Goal: Transaction & Acquisition: Purchase product/service

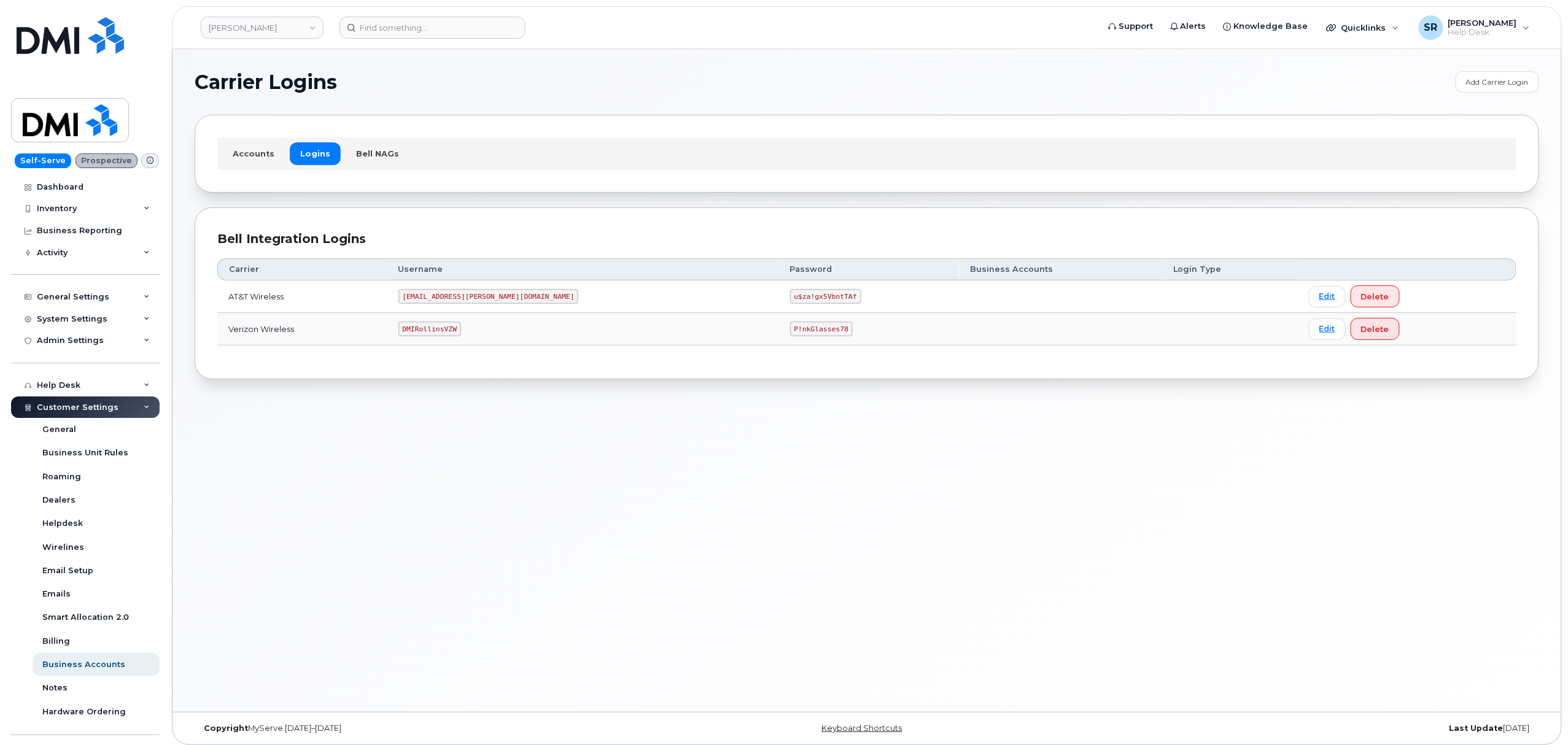
click at [452, 331] on code "DMIRollinsVZW" at bounding box center [430, 329] width 63 height 15
copy code "DMIRollinsVZW"
click at [790, 328] on code "P!nkGlasses78" at bounding box center [822, 329] width 63 height 15
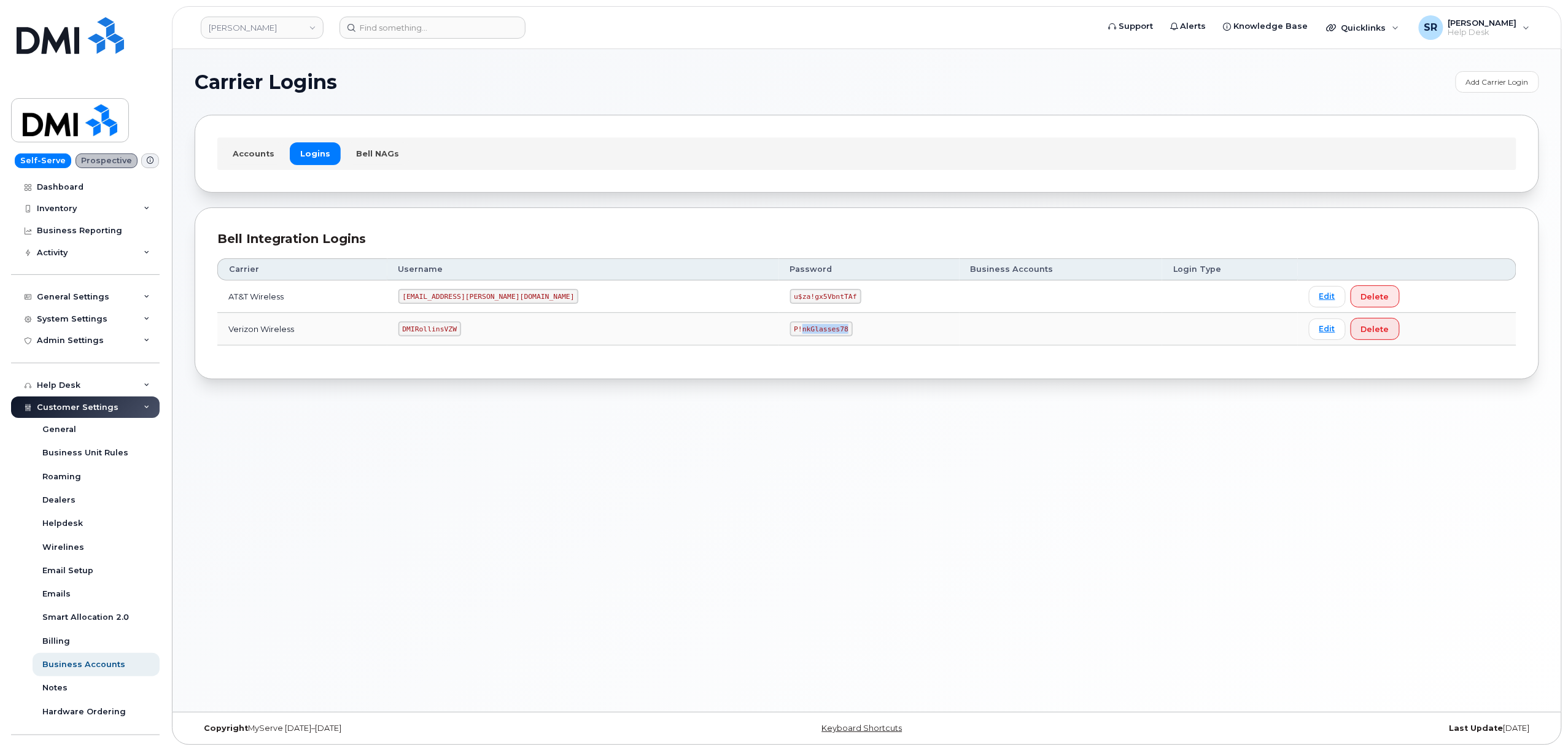
click at [790, 328] on code "P!nkGlasses78" at bounding box center [822, 329] width 63 height 15
copy code "P!nkGlasses78"
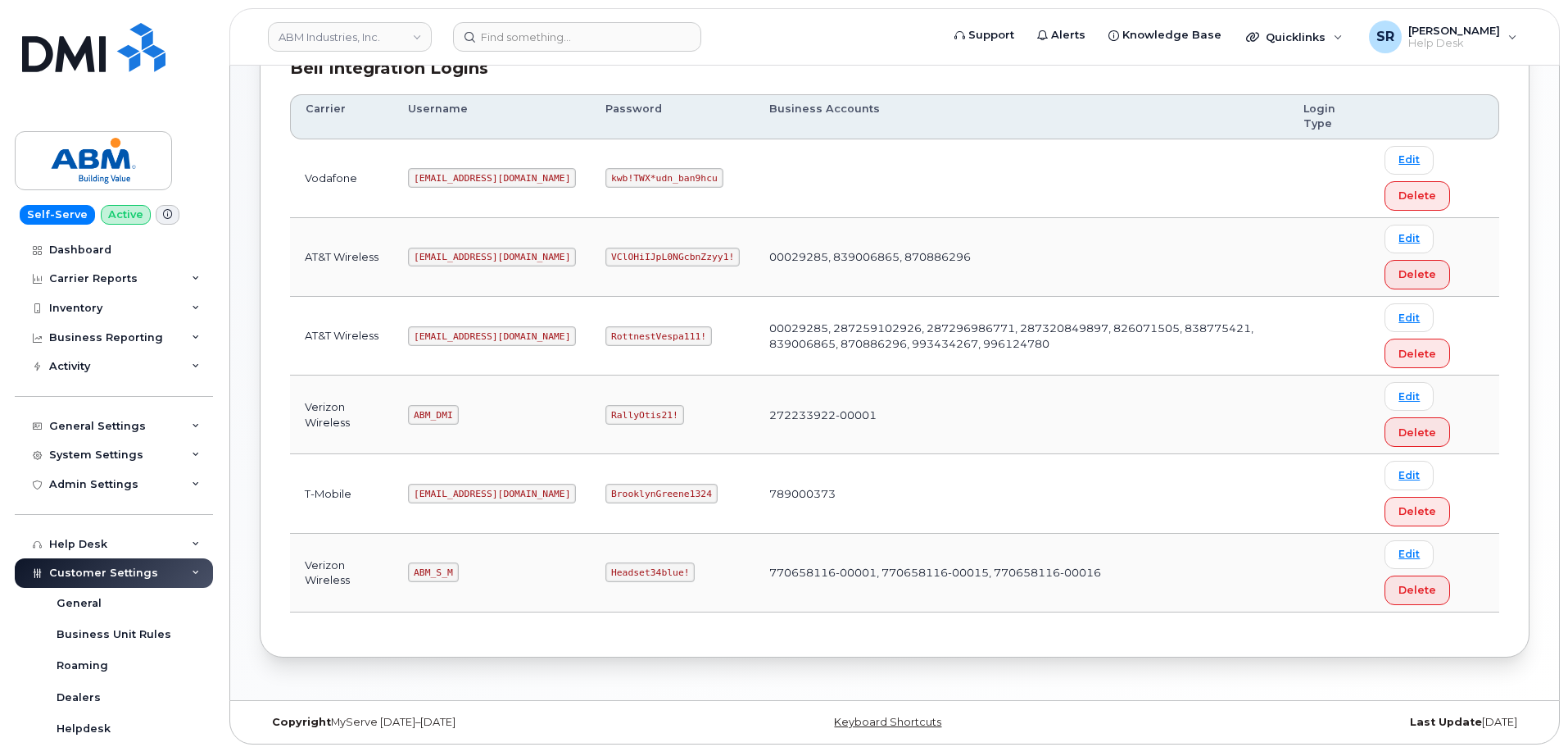
scroll to position [256, 0]
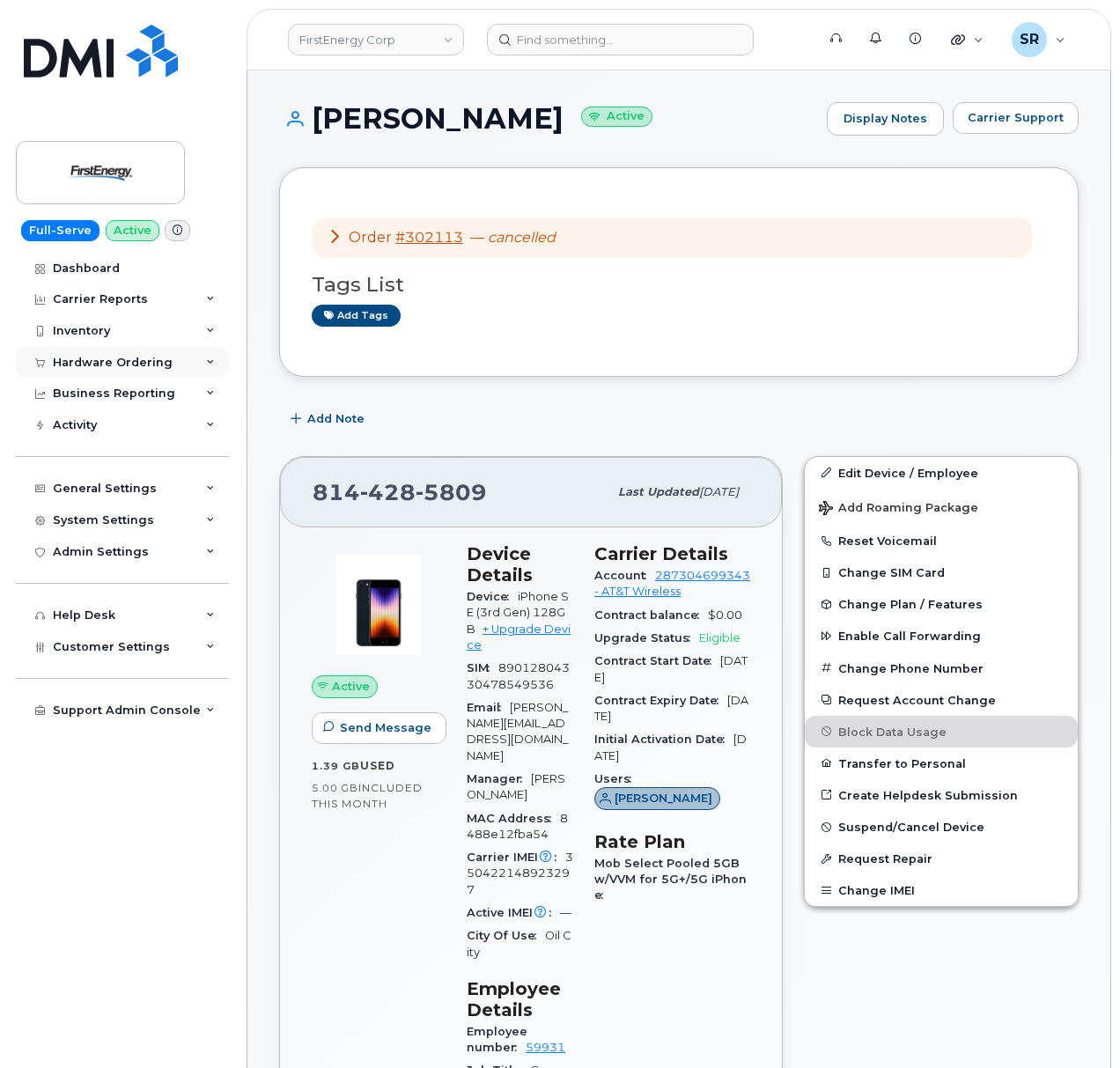
click at [120, 356] on div "Hardware Ordering" at bounding box center [113, 363] width 120 height 14
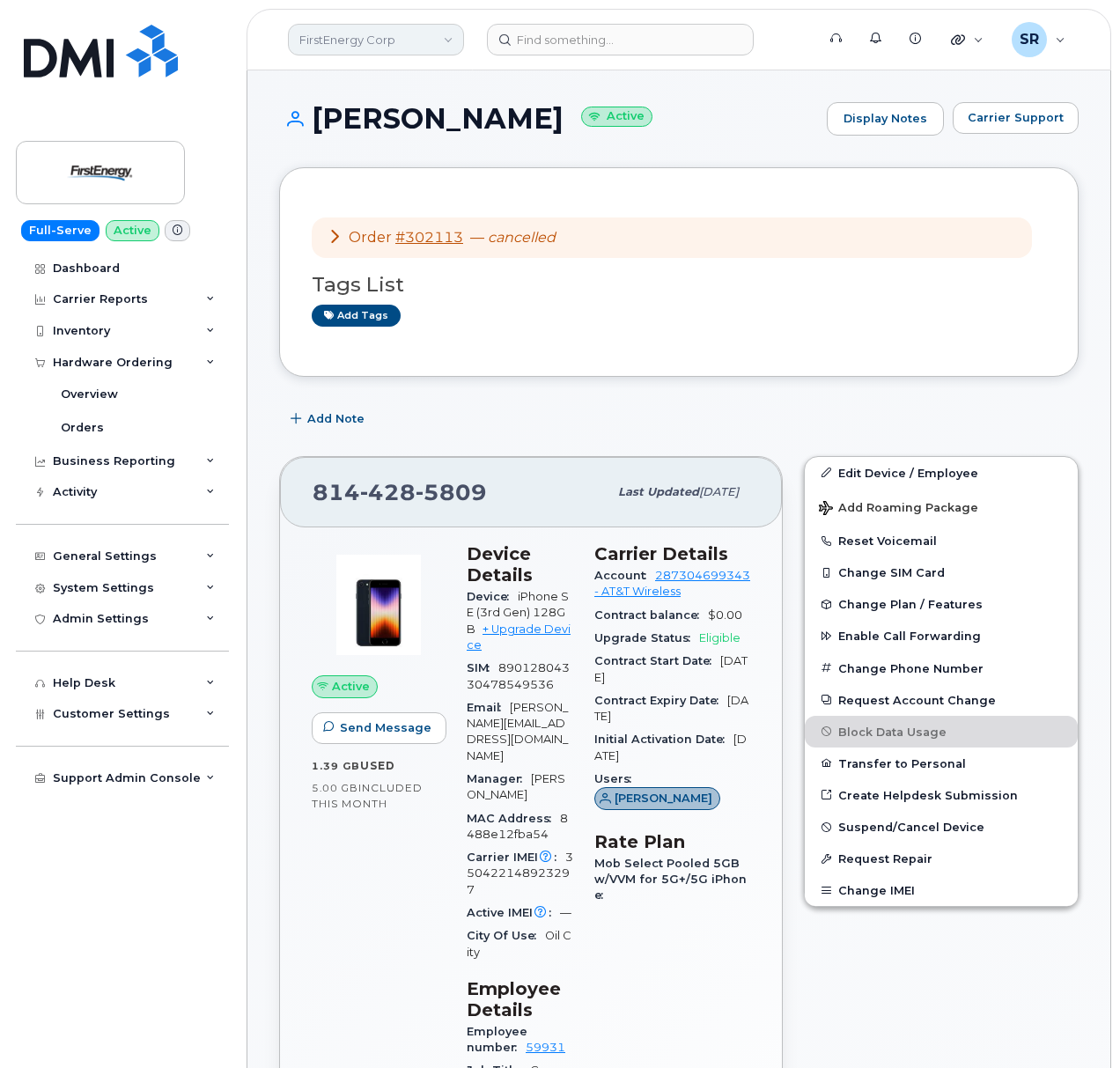
click at [353, 32] on link "FirstEnergy Corp" at bounding box center [376, 39] width 176 height 31
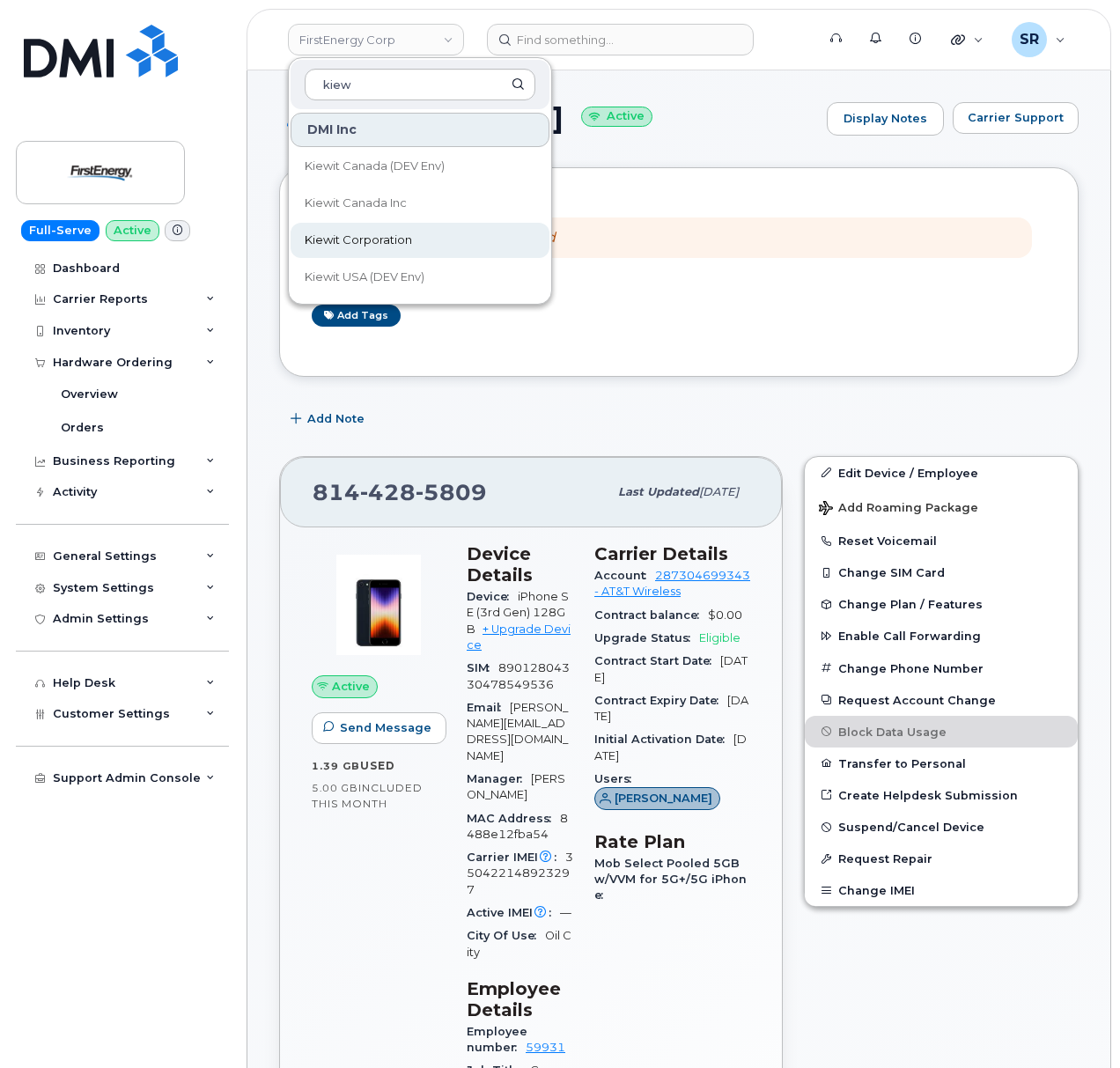
type input "kiew"
click at [395, 229] on link "Kiewit Corporation" at bounding box center [420, 240] width 259 height 35
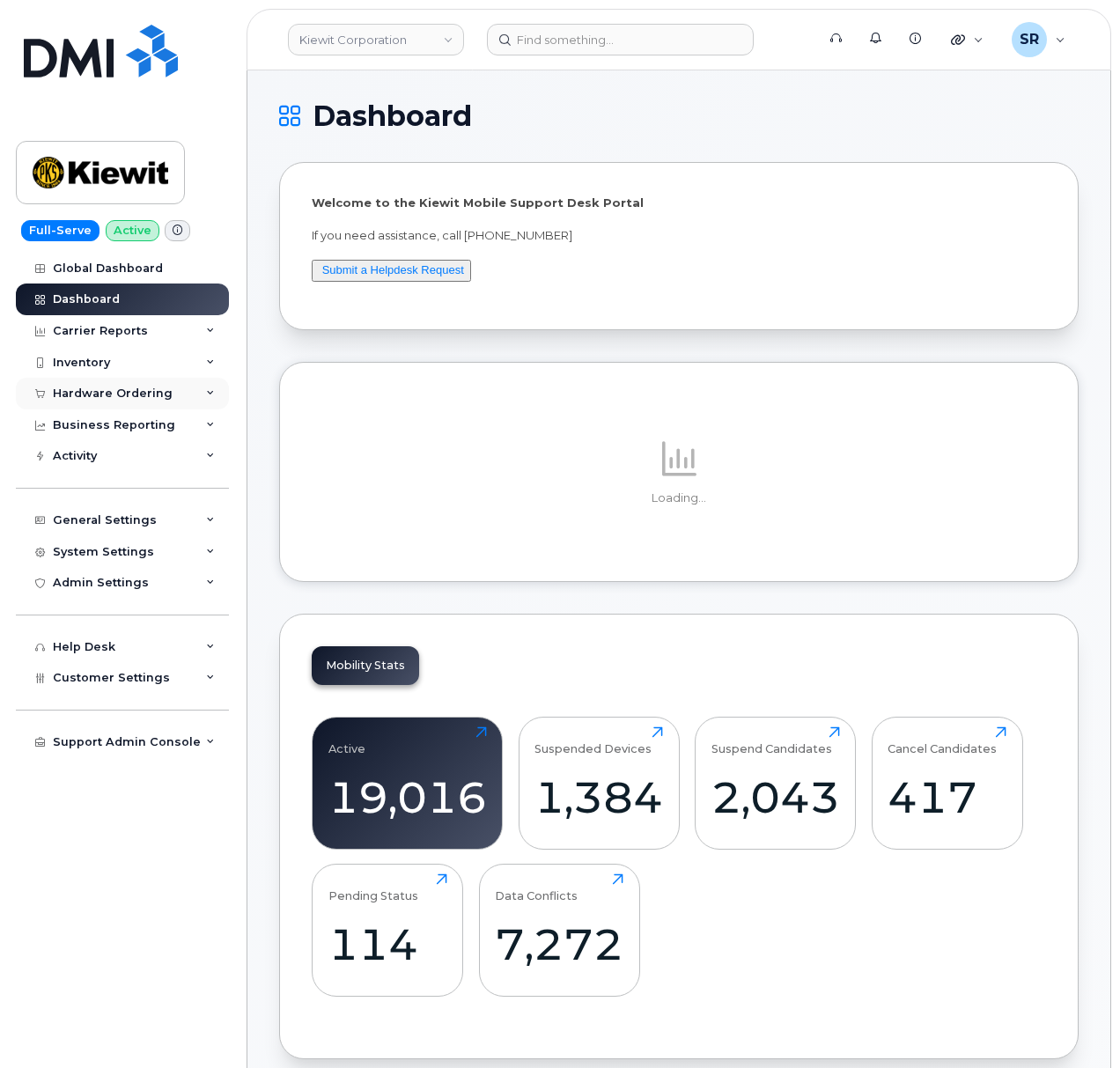
click at [131, 387] on div "Hardware Ordering" at bounding box center [113, 394] width 120 height 14
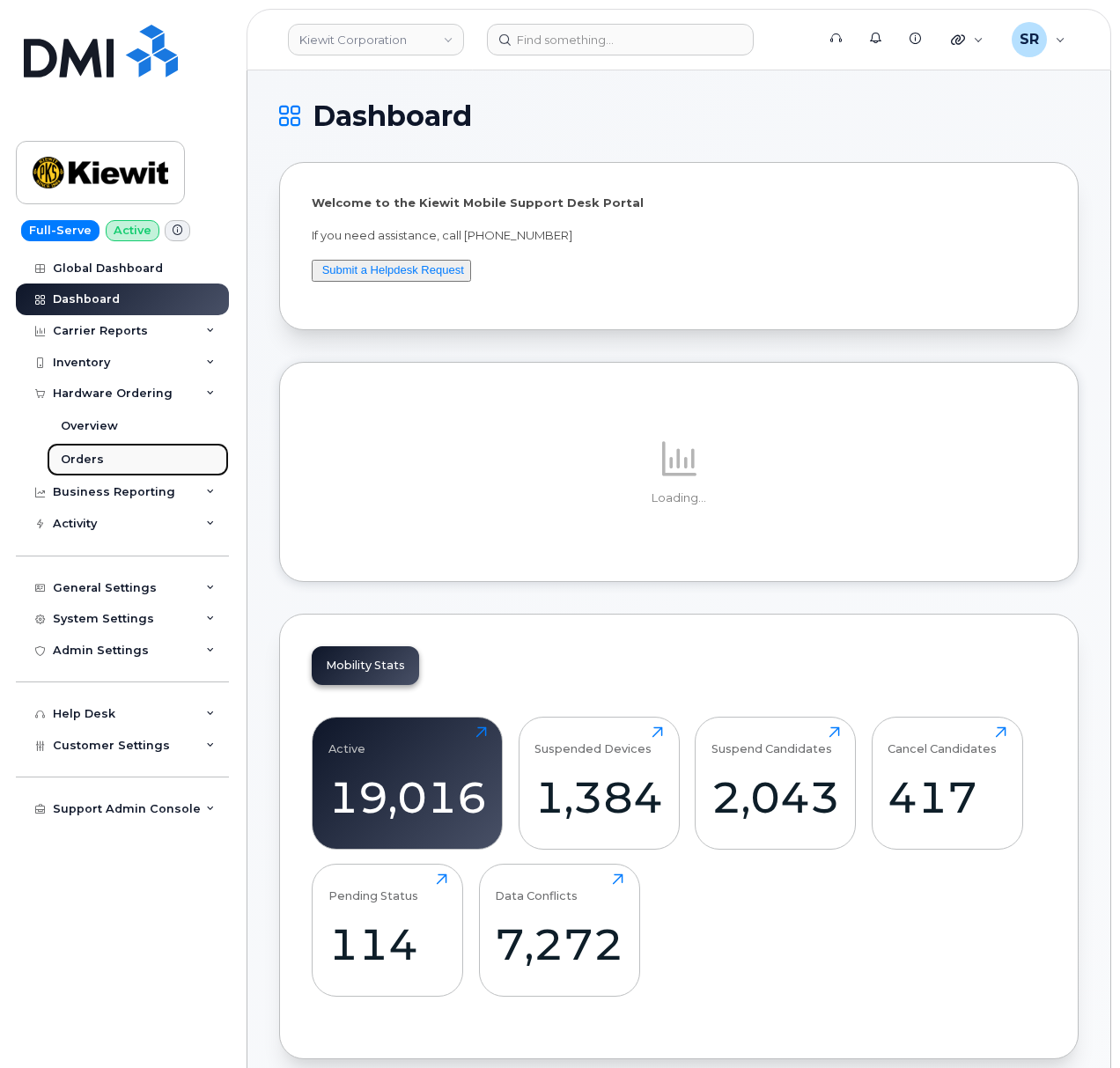
click at [118, 463] on link "Orders" at bounding box center [138, 460] width 182 height 33
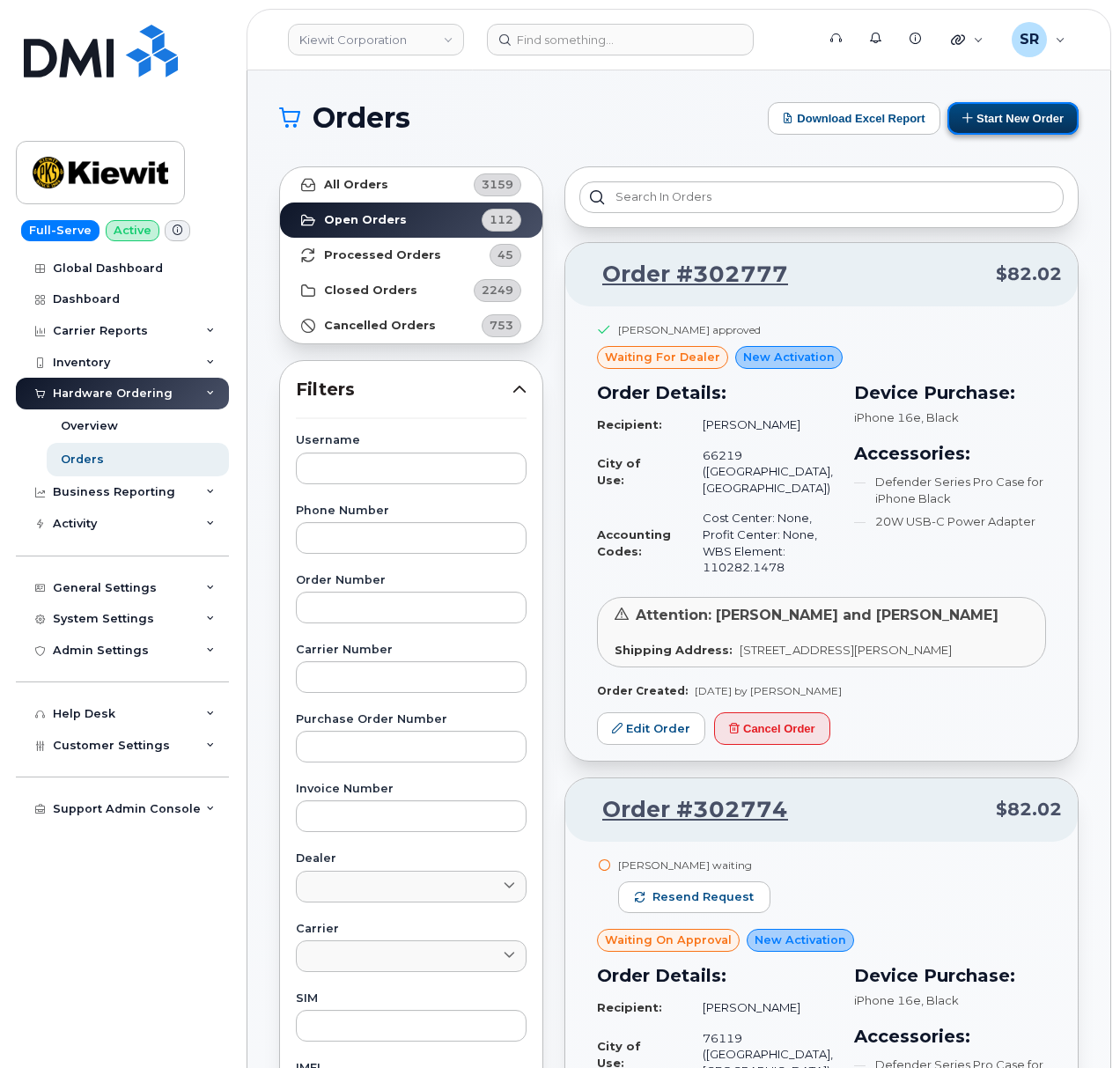
click at [1054, 107] on button "Start New Order" at bounding box center [1013, 118] width 131 height 32
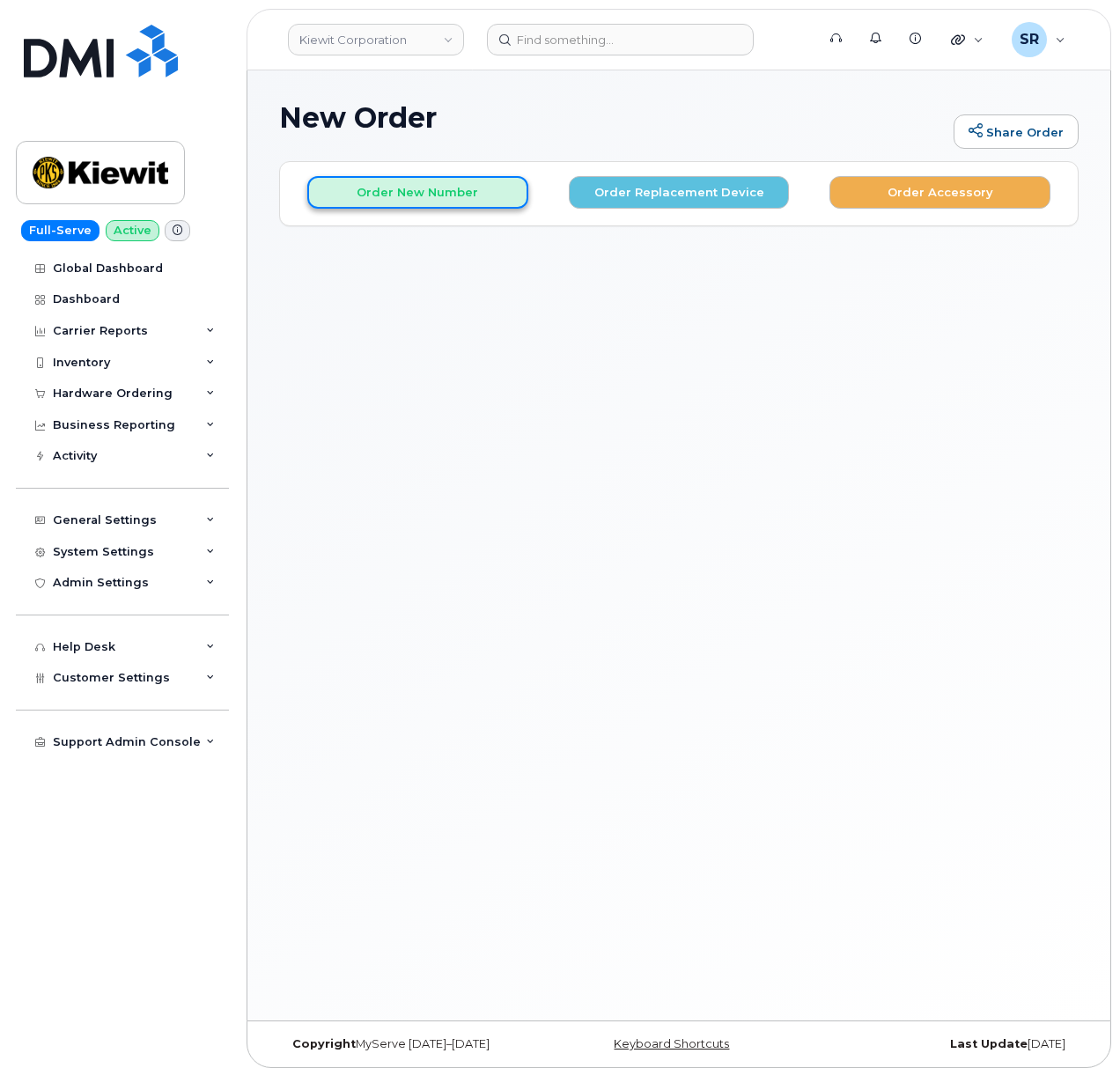
click at [382, 199] on button "Order New Number" at bounding box center [418, 192] width 221 height 32
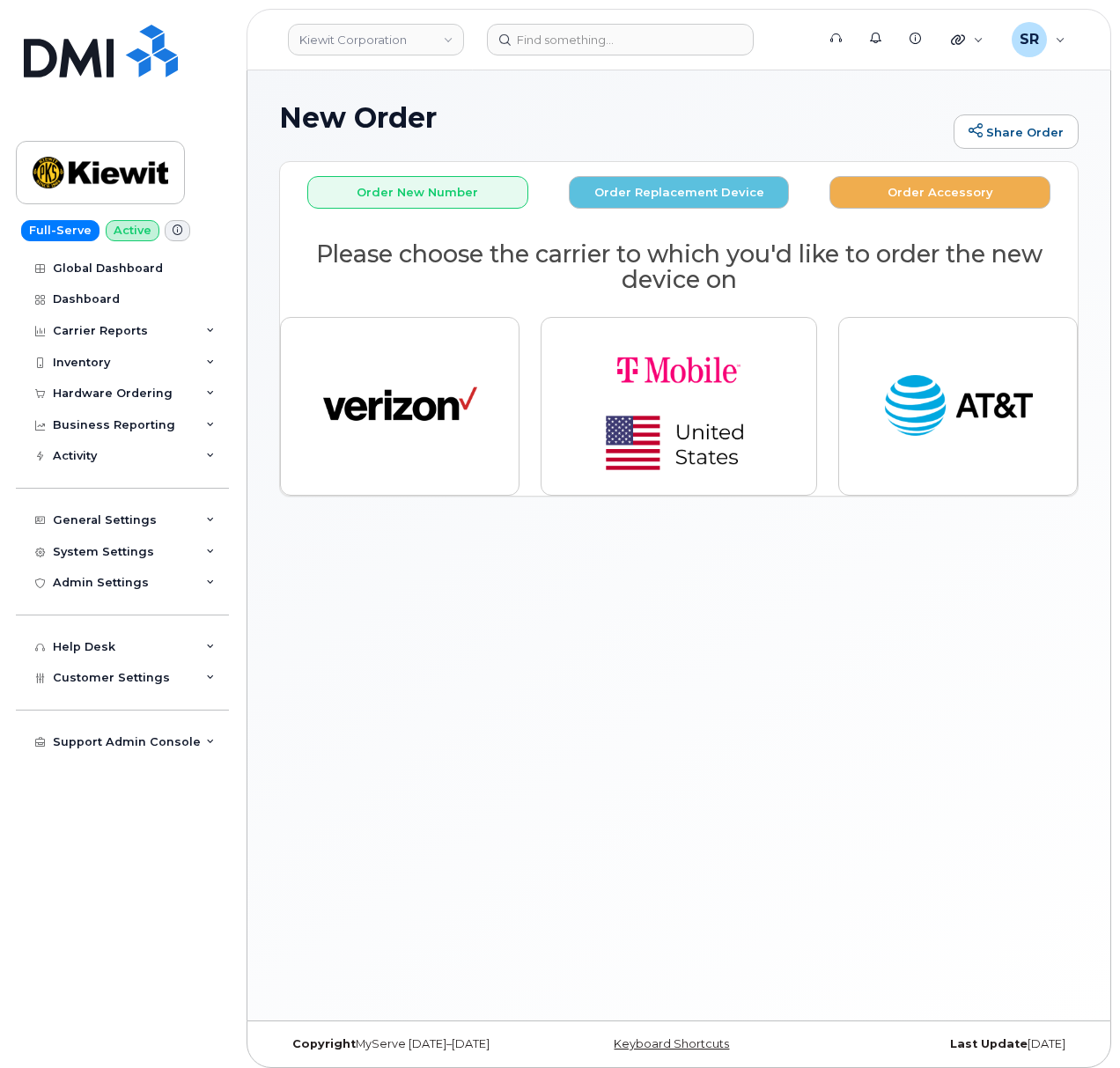
click at [789, 636] on div "New Order Share Order × Share This Order If you want to allow others to create …" at bounding box center [679, 546] width 863 height 950
click at [776, 768] on div "New Order Share Order × Share This Order If you want to allow others to create …" at bounding box center [679, 546] width 863 height 950
click at [567, 104] on h1 "New Order" at bounding box center [611, 117] width 665 height 30
click at [662, 613] on div "New Order Share Order × Share This Order If you want to allow others to create …" at bounding box center [679, 546] width 863 height 950
click at [451, 594] on div "New Order Share Order × Share This Order If you want to allow others to create …" at bounding box center [679, 546] width 863 height 950
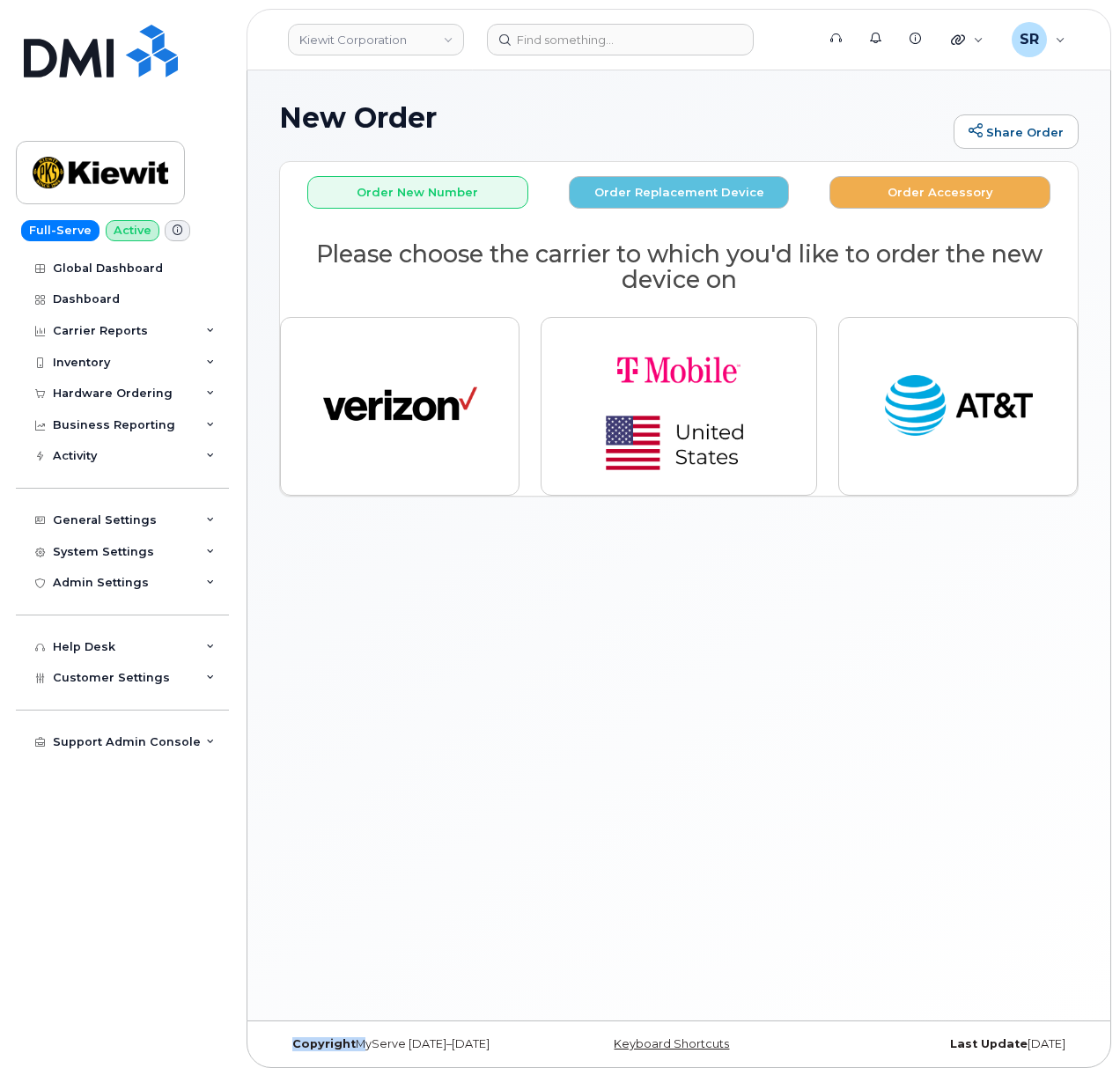
click at [451, 594] on div "New Order Share Order × Share This Order If you want to allow others to create …" at bounding box center [679, 546] width 863 height 950
